Goal: Contribute content

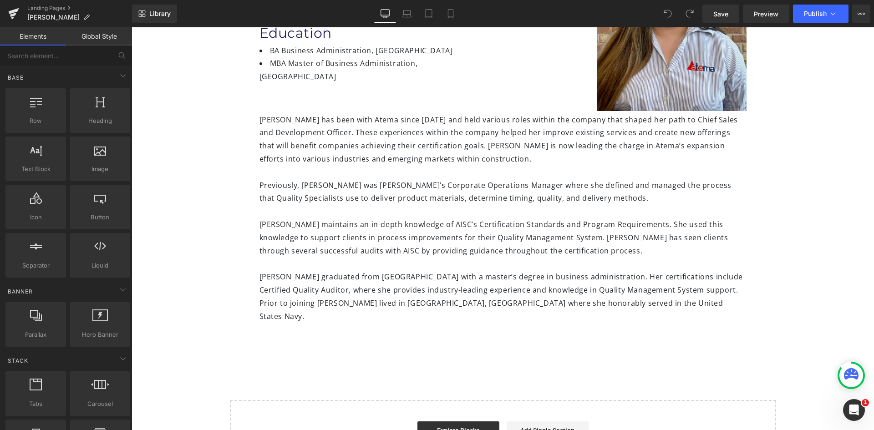
scroll to position [137, 0]
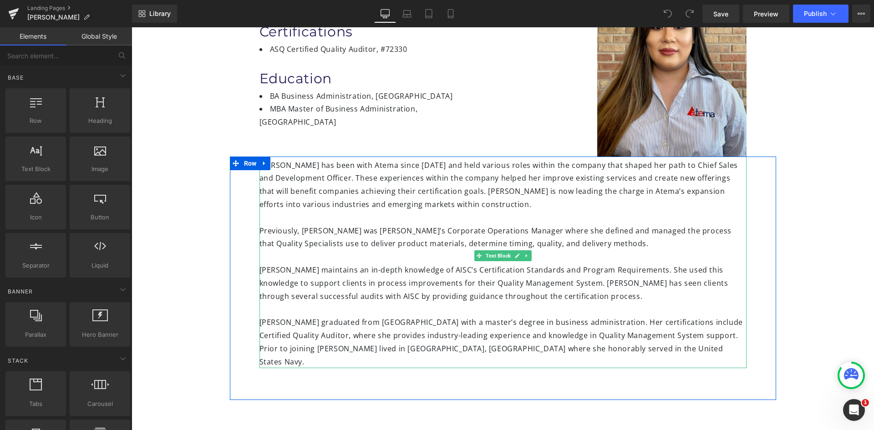
click at [654, 350] on div "[PERSON_NAME] graduated from [GEOGRAPHIC_DATA] with a master’s degree in busine…" at bounding box center [502, 336] width 487 height 66
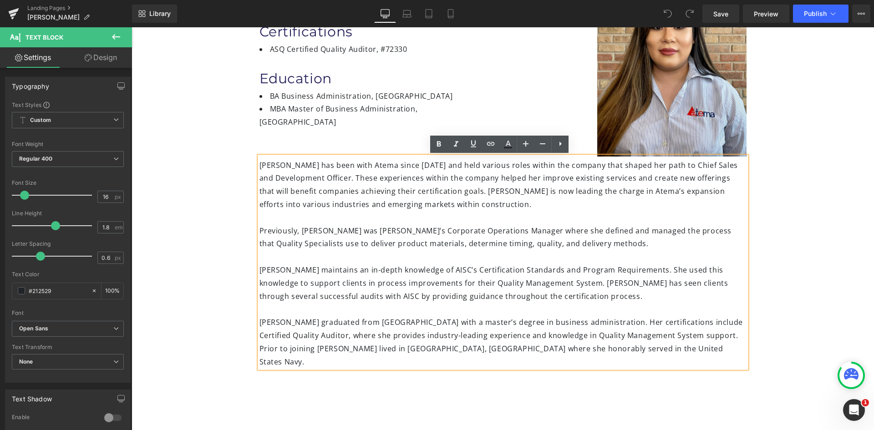
drag, startPoint x: 647, startPoint y: 350, endPoint x: 255, endPoint y: 169, distance: 431.7
click at [259, 169] on div "[PERSON_NAME] has been with Atema since [DATE] and held various roles within th…" at bounding box center [502, 263] width 487 height 212
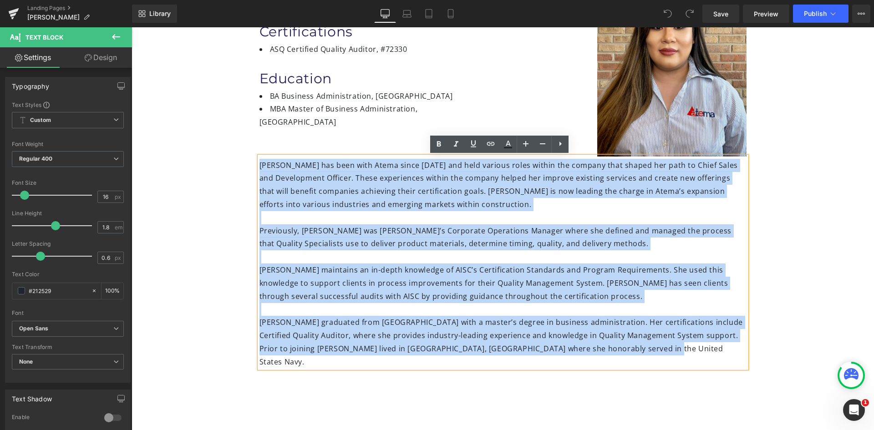
drag, startPoint x: 655, startPoint y: 351, endPoint x: 256, endPoint y: 166, distance: 439.8
click at [259, 166] on div "[PERSON_NAME] has been with Atema since [DATE] and held various roles within th…" at bounding box center [502, 263] width 487 height 212
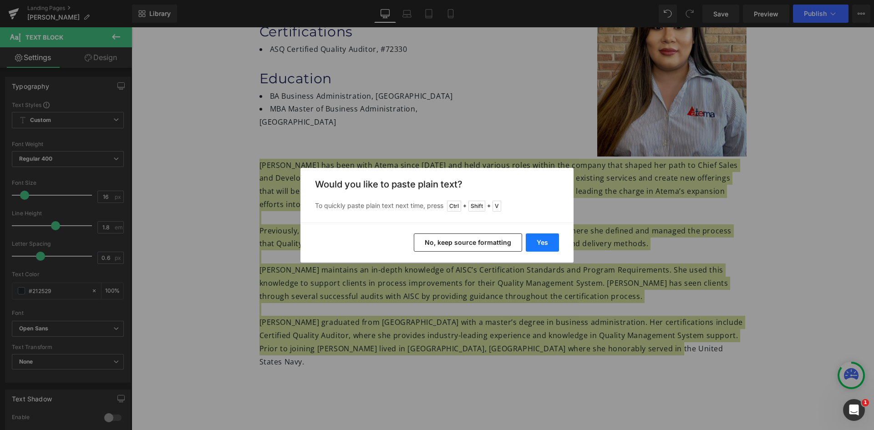
click at [542, 243] on button "Yes" at bounding box center [542, 242] width 33 height 18
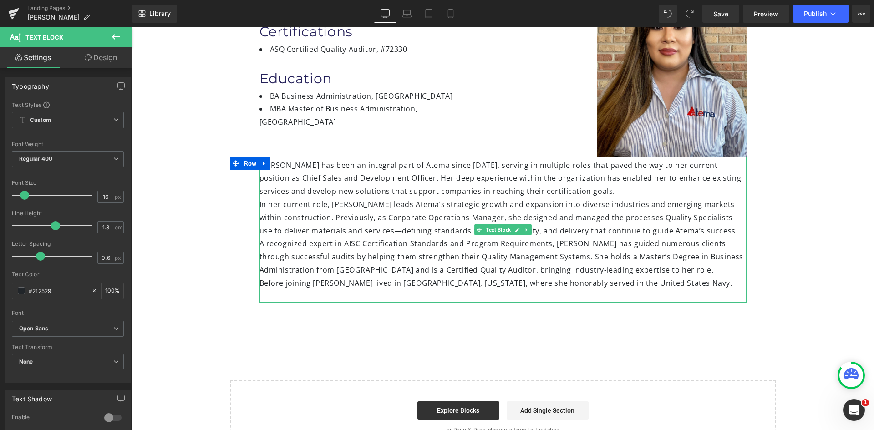
click at [594, 192] on div "[PERSON_NAME] has been an integral part of Atema since [DATE], serving in multi…" at bounding box center [502, 178] width 487 height 39
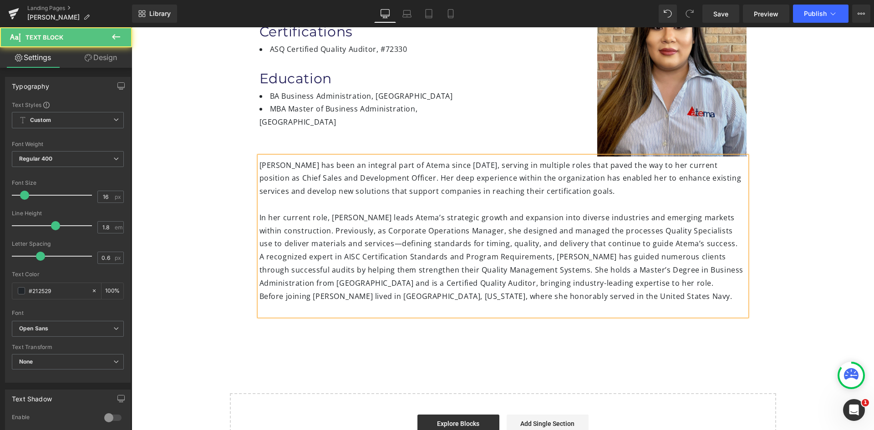
click at [259, 256] on div "[PERSON_NAME] has been an integral part of Atema since [DATE], serving in multi…" at bounding box center [502, 237] width 487 height 160
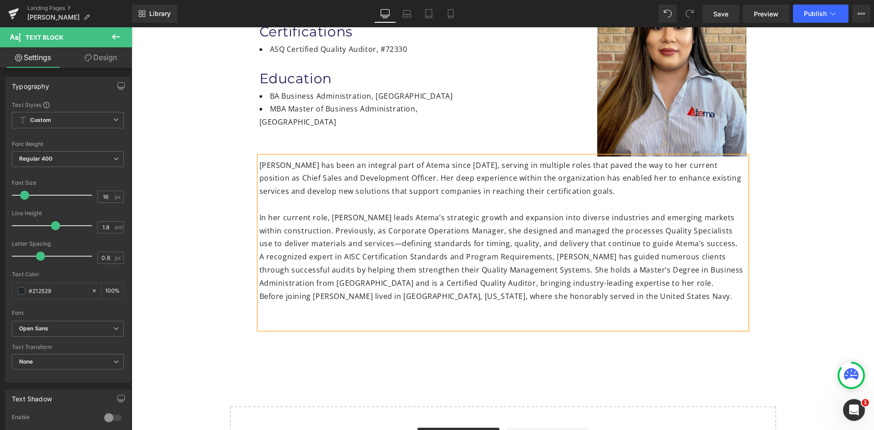
click at [259, 254] on div "[PERSON_NAME] has been an integral part of Atema since [DATE], serving in multi…" at bounding box center [502, 243] width 487 height 172
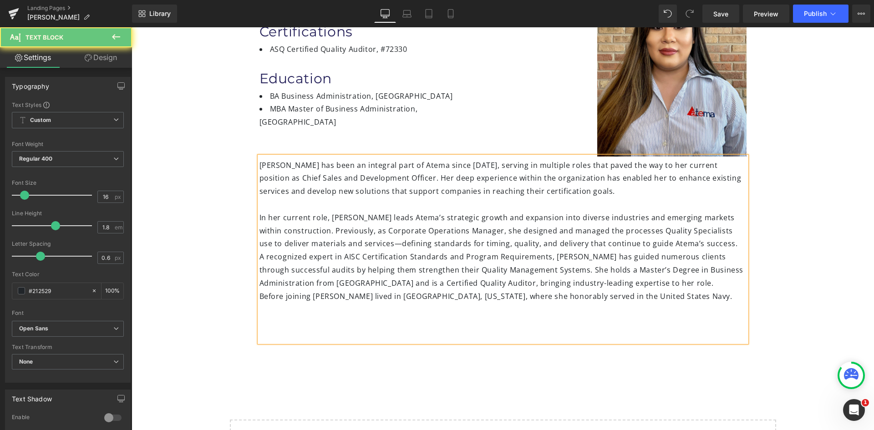
click at [259, 255] on div "A recognized expert in AISC Certification Standards and Program Requirements, […" at bounding box center [502, 269] width 487 height 39
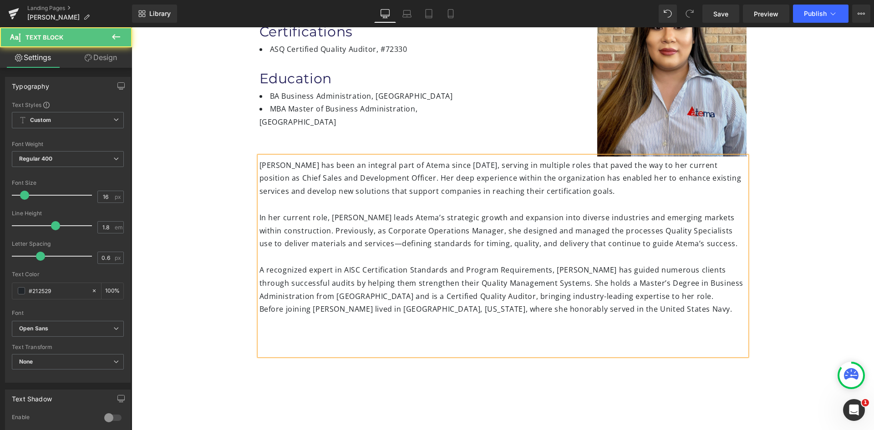
click at [278, 261] on div at bounding box center [502, 256] width 487 height 13
click at [278, 326] on div at bounding box center [502, 322] width 487 height 13
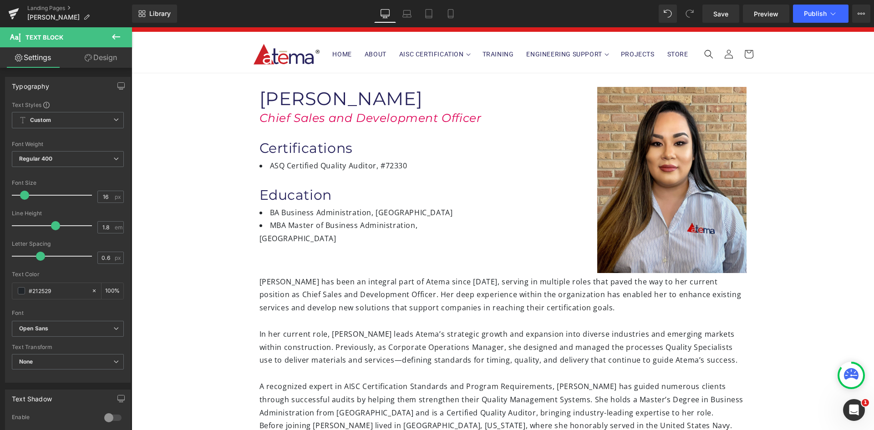
scroll to position [0, 0]
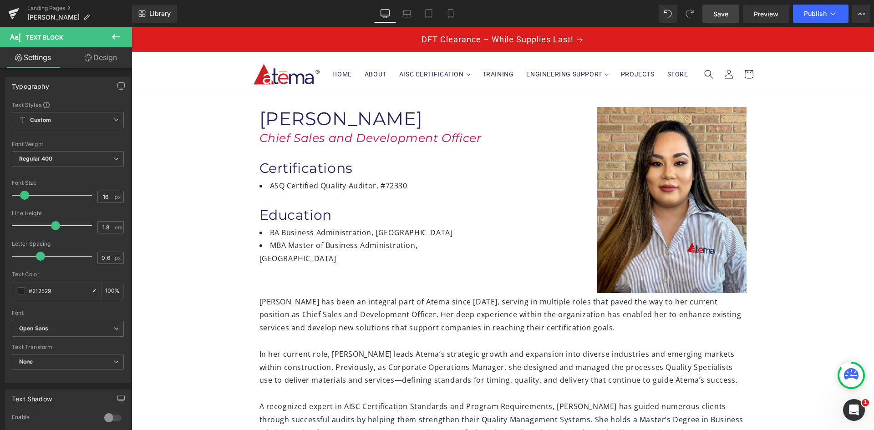
click at [717, 18] on span "Save" at bounding box center [720, 14] width 15 height 10
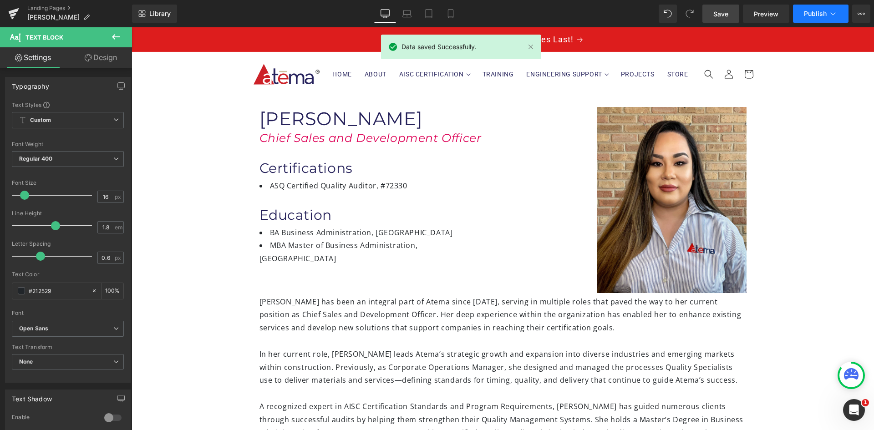
click at [811, 11] on span "Publish" at bounding box center [815, 13] width 23 height 7
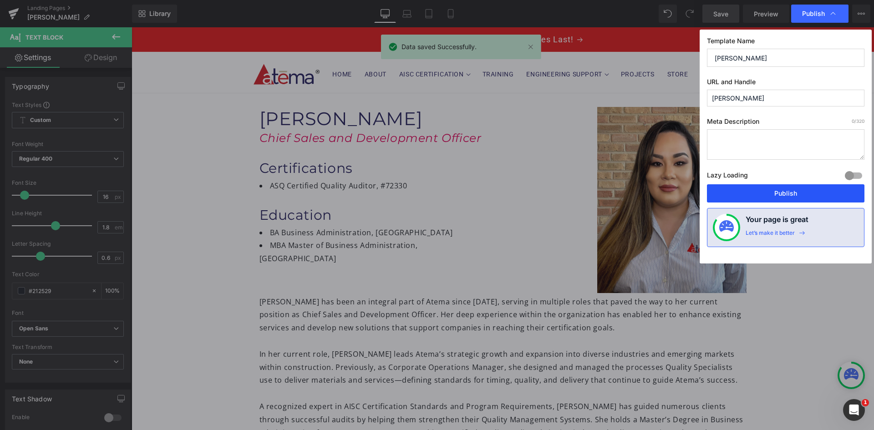
click at [785, 189] on button "Publish" at bounding box center [785, 193] width 157 height 18
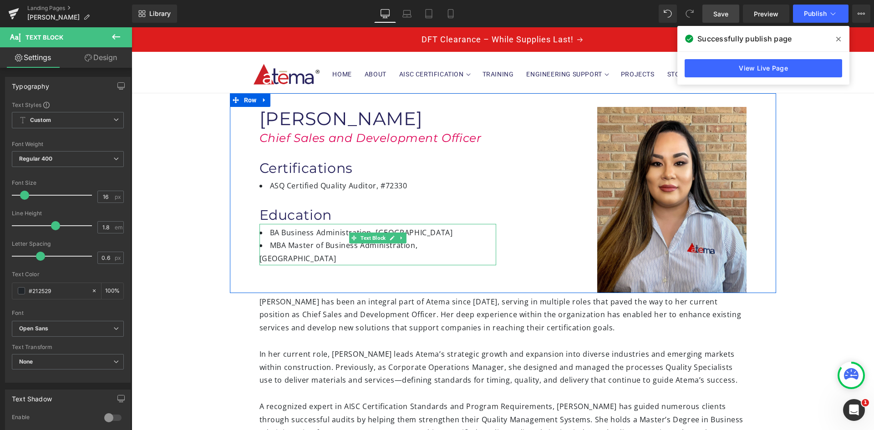
click at [279, 235] on li "BA Business Administration, [GEOGRAPHIC_DATA]" at bounding box center [377, 232] width 237 height 13
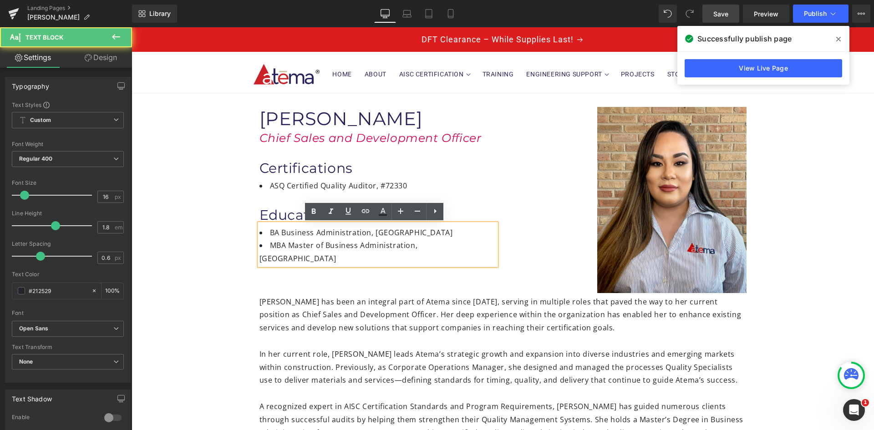
click at [278, 235] on li "BA Business Administration, [GEOGRAPHIC_DATA]" at bounding box center [377, 232] width 237 height 13
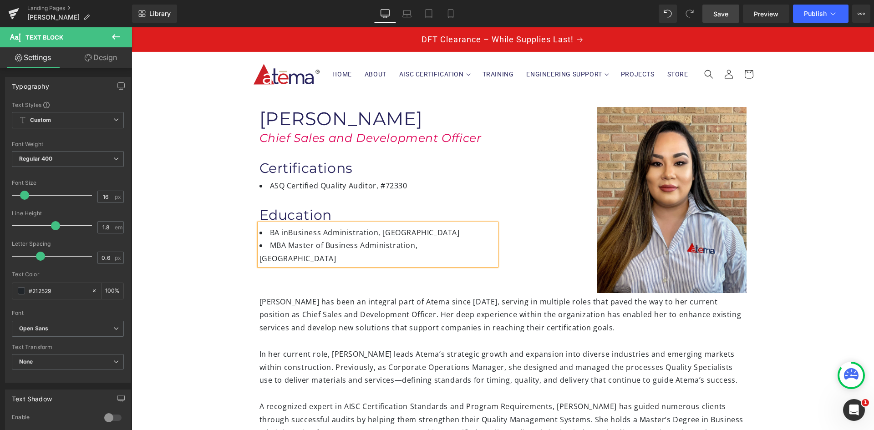
click at [286, 244] on li "MBA Master of Business Administration, [GEOGRAPHIC_DATA]" at bounding box center [377, 252] width 237 height 26
click at [314, 278] on div "Image [PERSON_NAME] Heading Chief Sales and Development Officer Heading Certifi…" at bounding box center [503, 192] width 546 height 199
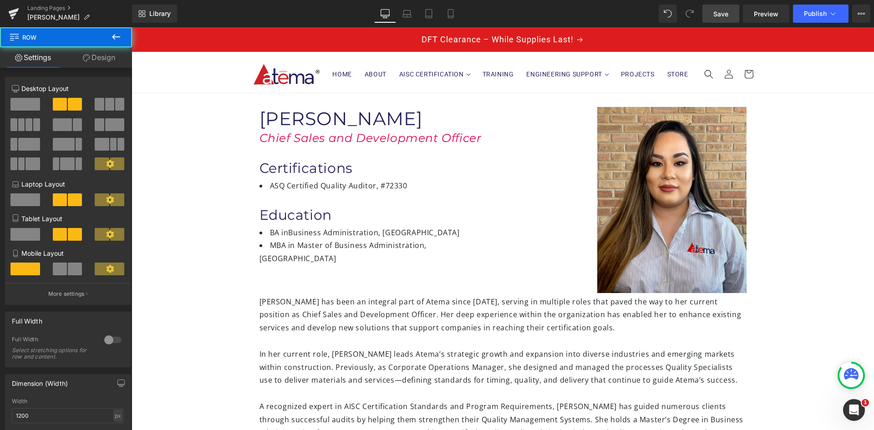
click at [321, 247] on li "MBA in Master of Business Administration, [GEOGRAPHIC_DATA]" at bounding box center [377, 252] width 237 height 26
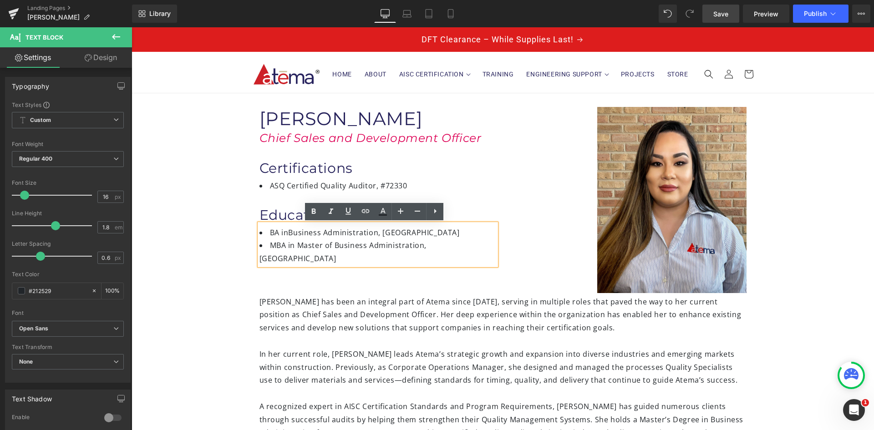
click at [321, 273] on div "Image [PERSON_NAME] Heading Chief Sales and Development Officer Heading Certifi…" at bounding box center [503, 192] width 546 height 199
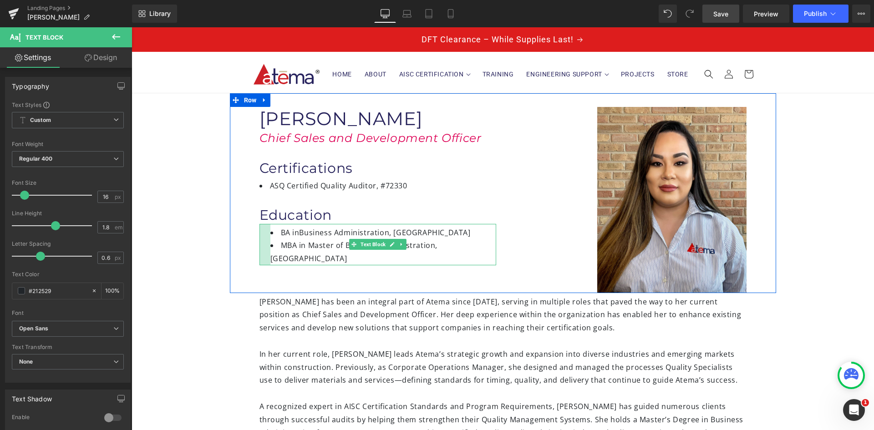
drag, startPoint x: 257, startPoint y: 243, endPoint x: 268, endPoint y: 243, distance: 10.9
click at [268, 243] on div "BA inBusiness Administration, [GEOGRAPHIC_DATA] MBA in Master of Business Admin…" at bounding box center [377, 244] width 237 height 41
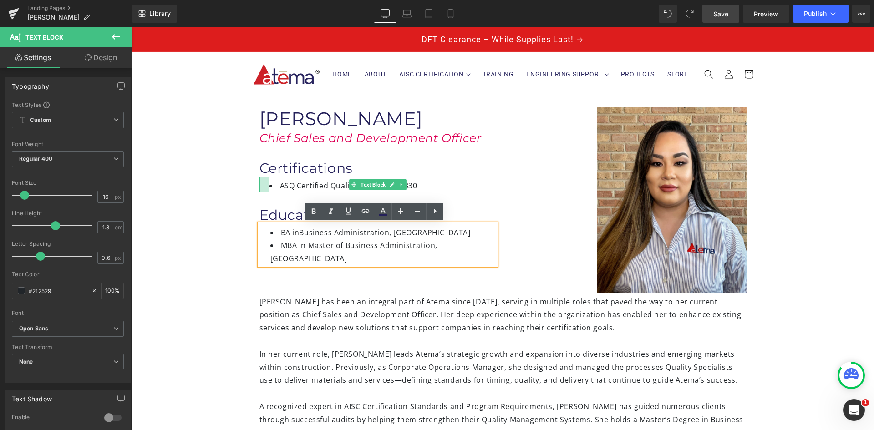
drag, startPoint x: 256, startPoint y: 185, endPoint x: 266, endPoint y: 185, distance: 10.0
click at [266, 185] on div "ASQ Certified Quality Auditor, #72330 Text Block" at bounding box center [377, 184] width 237 height 15
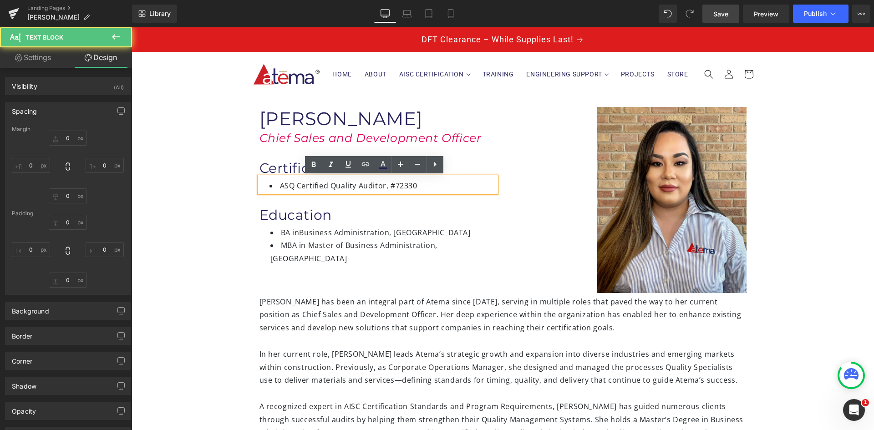
type input "0"
type input "5"
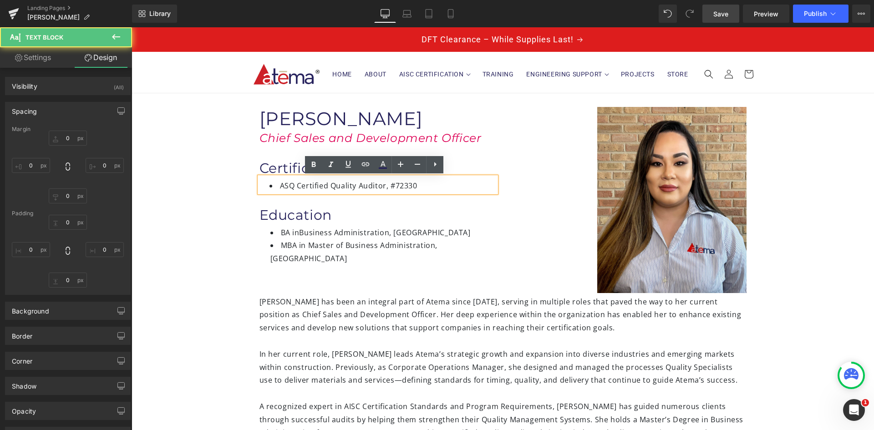
type input "0"
type input "22"
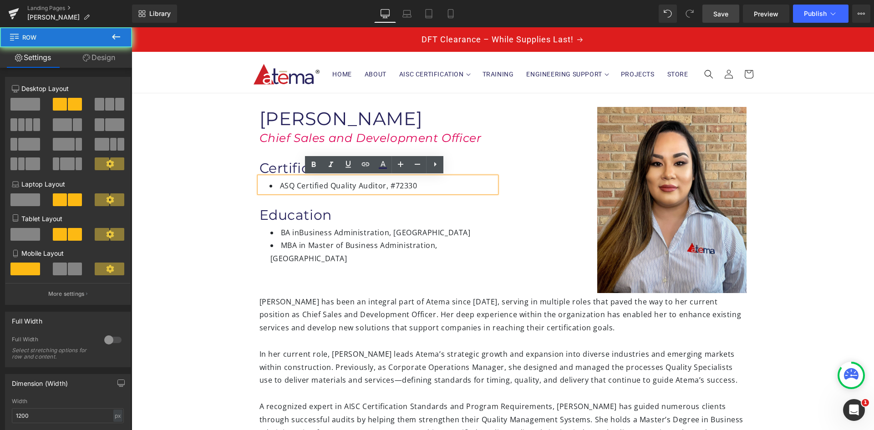
click at [346, 276] on div "Image [PERSON_NAME] Heading Chief Sales and Development Officer Heading Certifi…" at bounding box center [503, 192] width 546 height 199
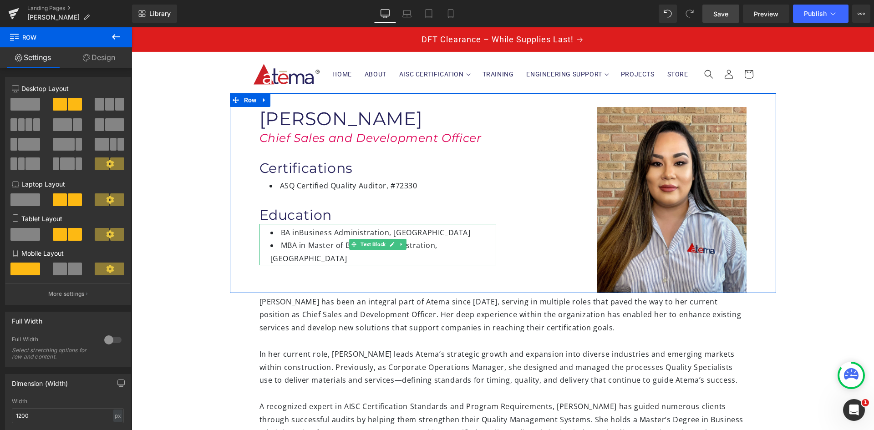
click at [296, 231] on li "BA inBusiness Administration, [GEOGRAPHIC_DATA]" at bounding box center [383, 232] width 226 height 13
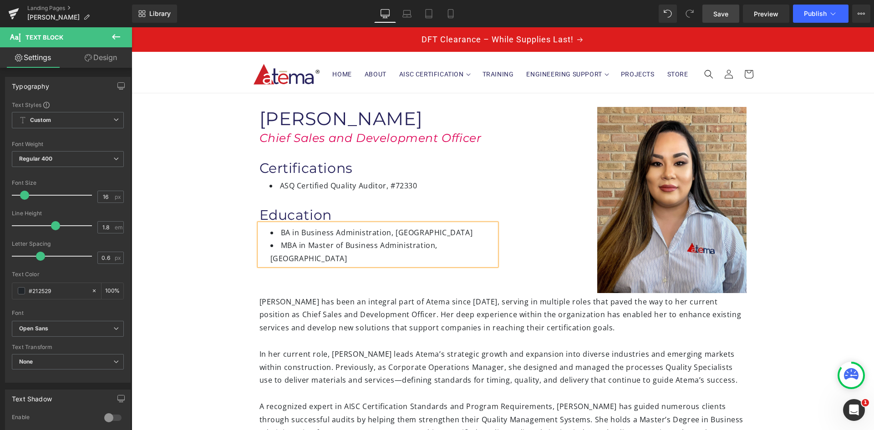
click at [319, 284] on div "Image [PERSON_NAME] Heading Chief Sales and Development Officer Heading Certifi…" at bounding box center [503, 192] width 546 height 199
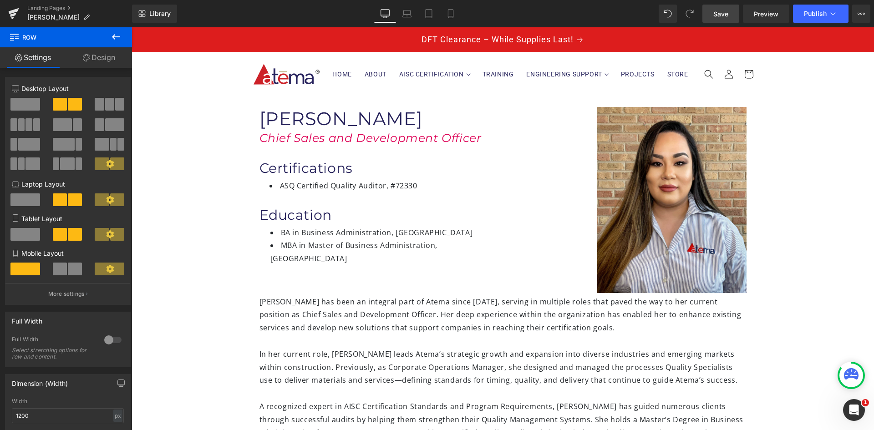
click at [729, 16] on link "Save" at bounding box center [720, 14] width 37 height 18
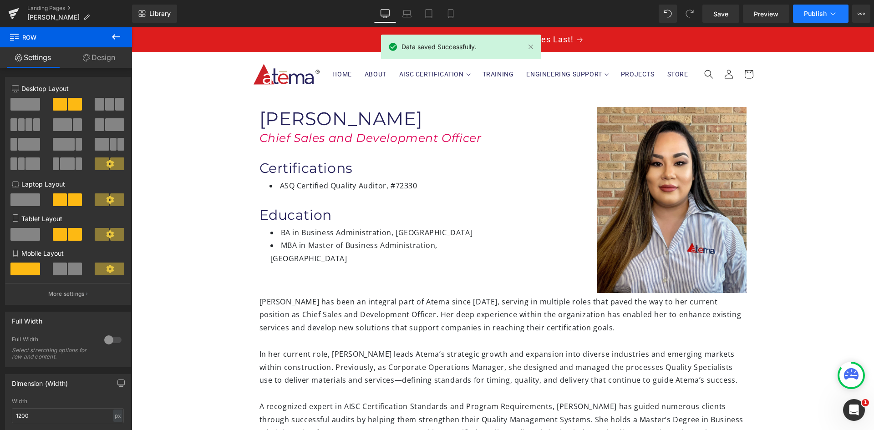
click at [803, 8] on button "Publish" at bounding box center [821, 14] width 56 height 18
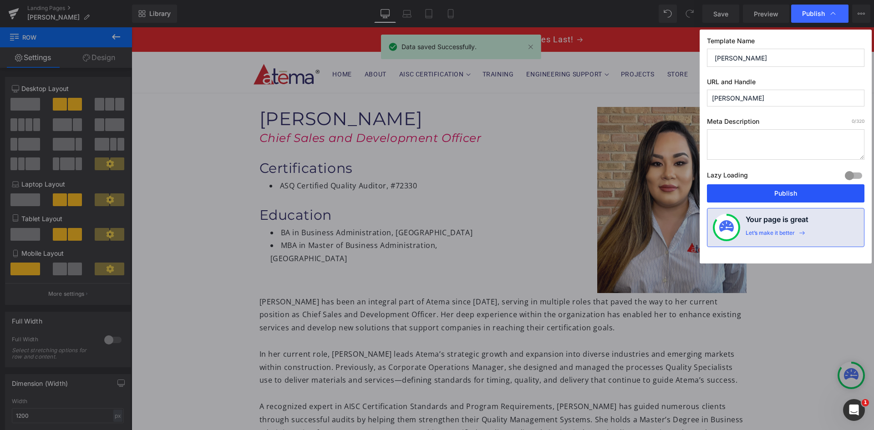
drag, startPoint x: 797, startPoint y: 197, endPoint x: 659, endPoint y: 172, distance: 141.1
click at [797, 197] on button "Publish" at bounding box center [785, 193] width 157 height 18
